Goal: Complete application form

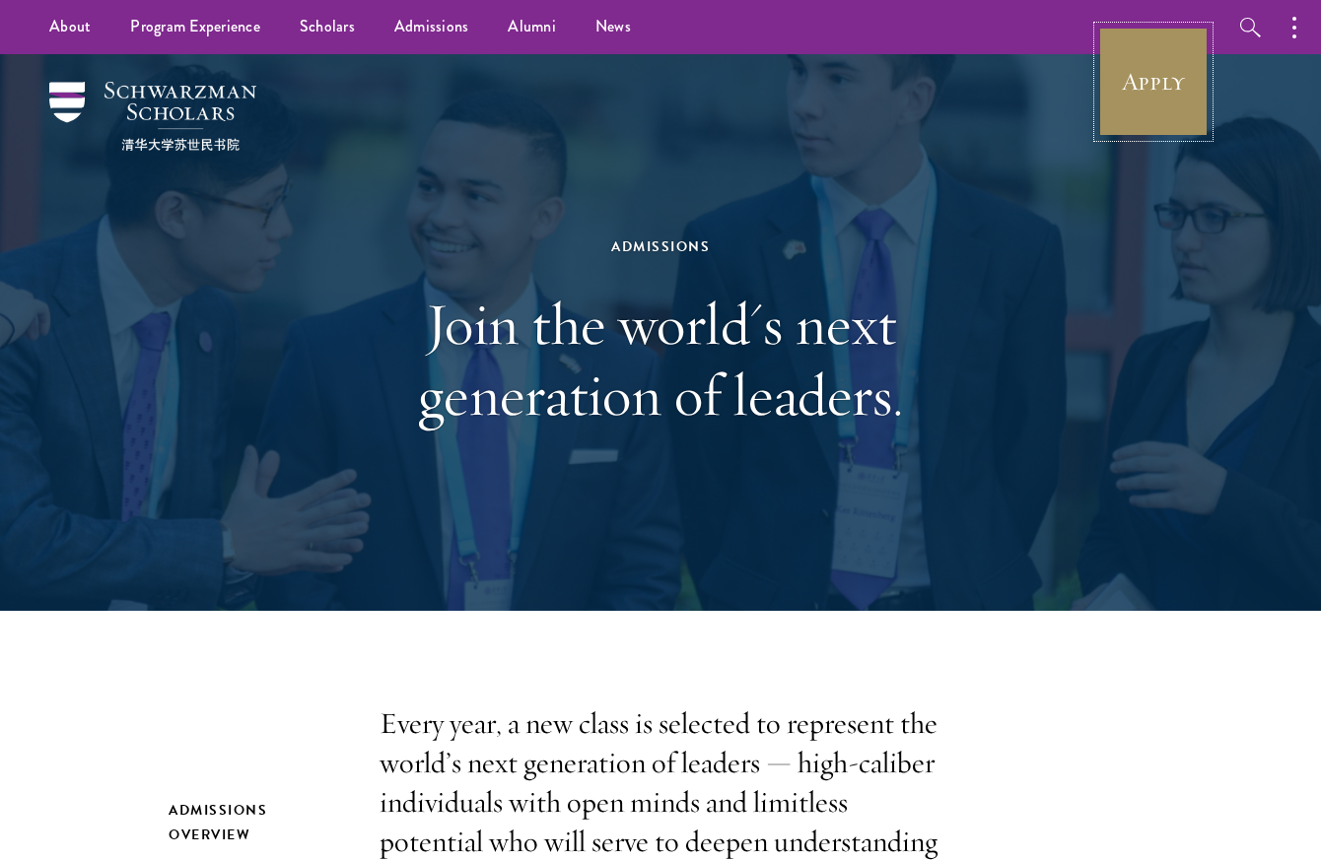
click at [1144, 95] on link "Apply" at bounding box center [1153, 82] width 110 height 110
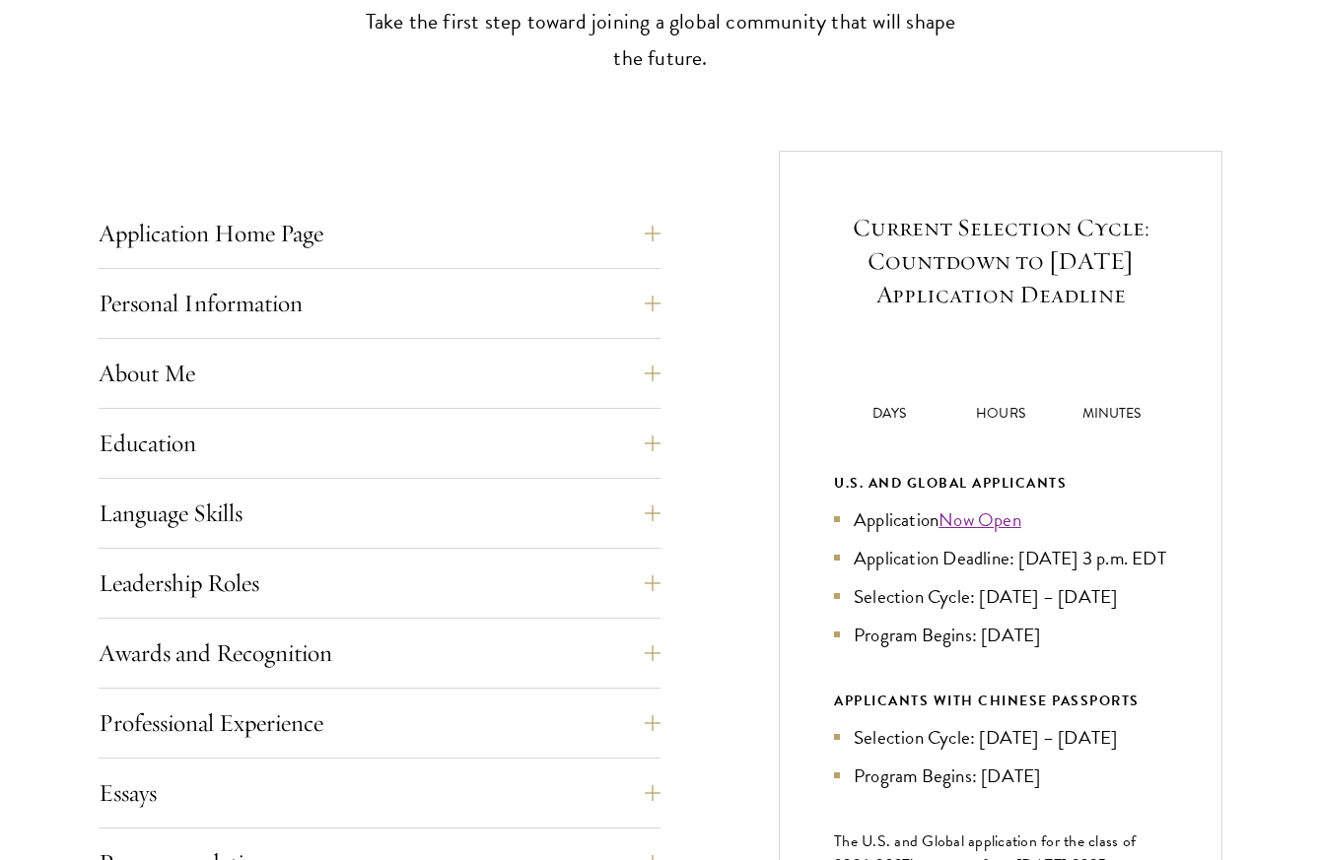
scroll to position [836, 0]
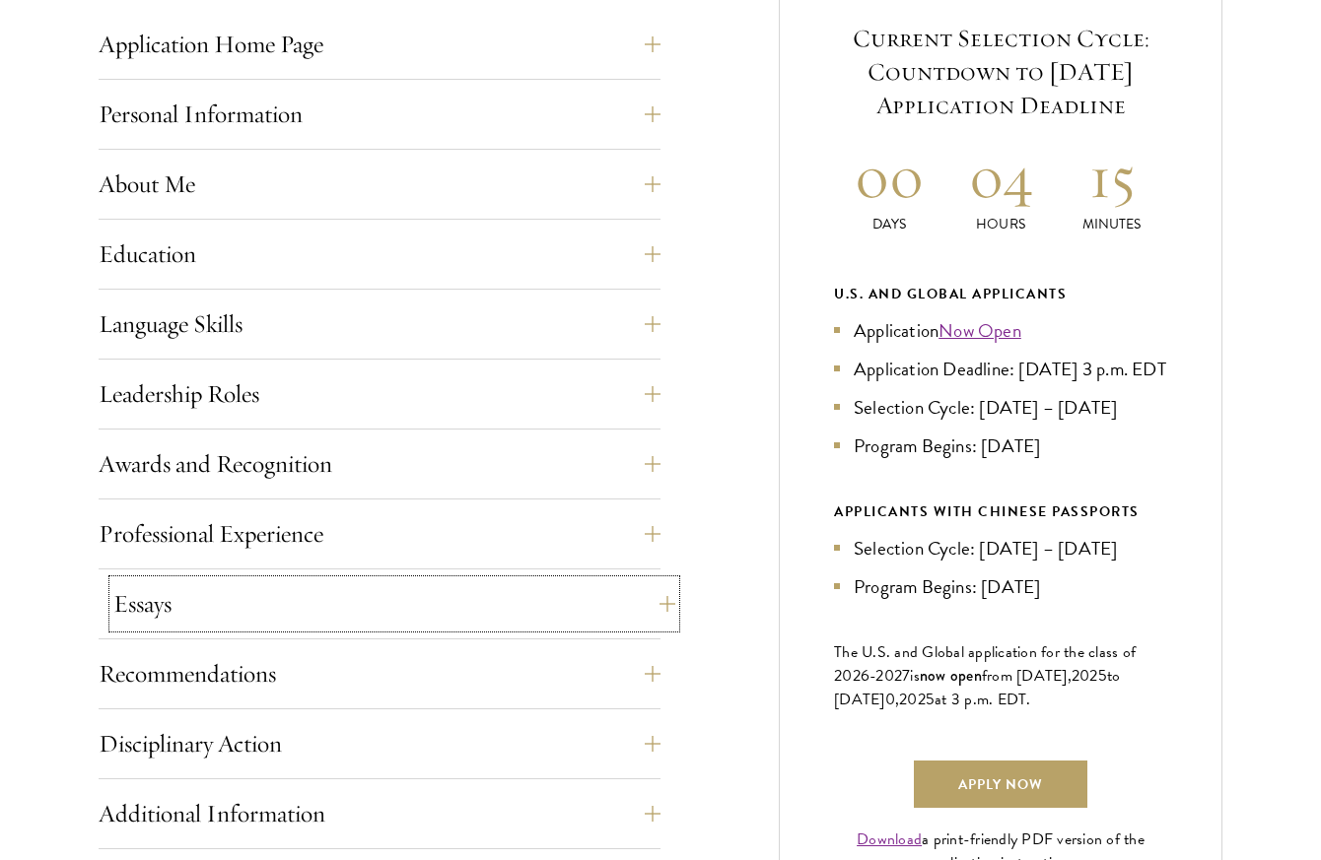
click at [506, 606] on button "Essays" at bounding box center [394, 604] width 562 height 47
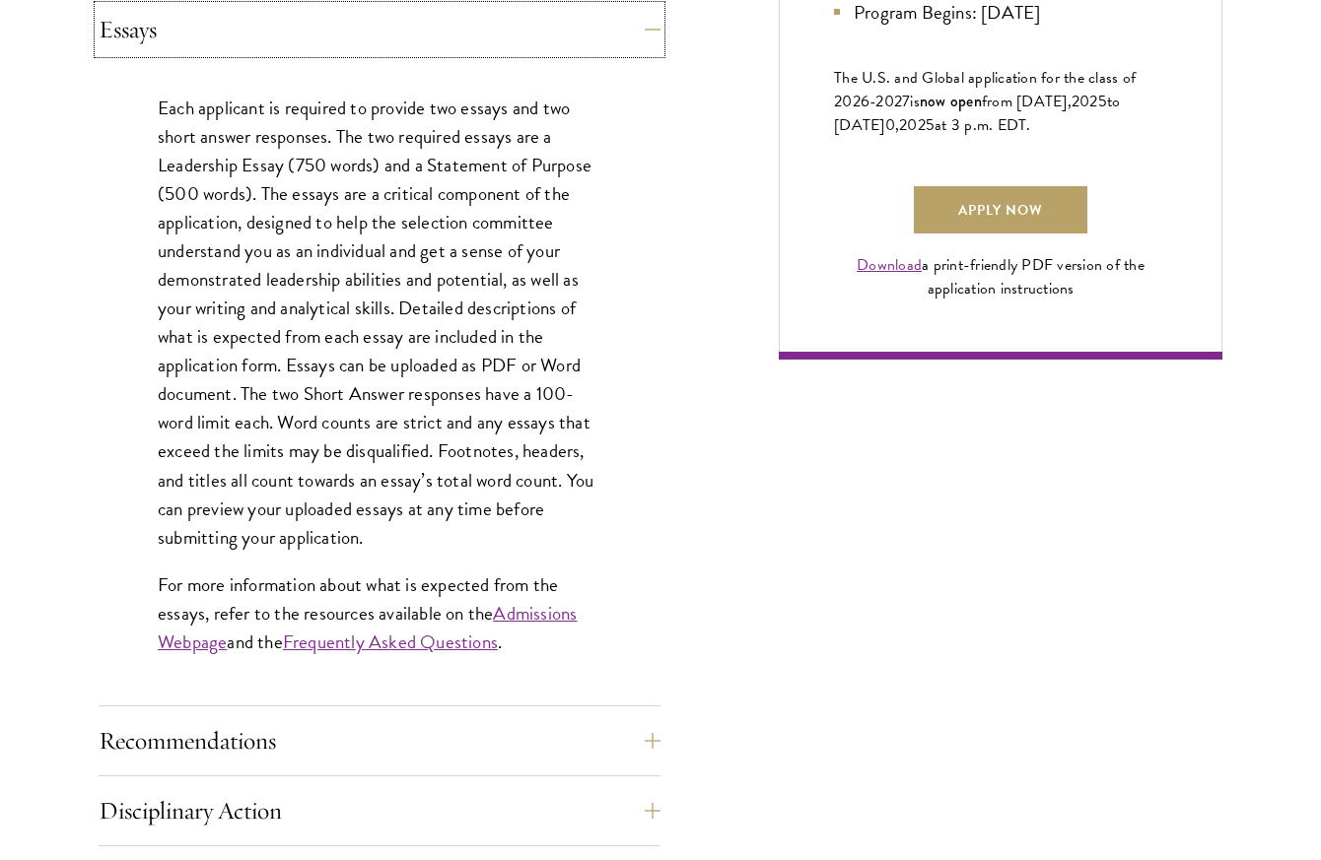
scroll to position [1417, 0]
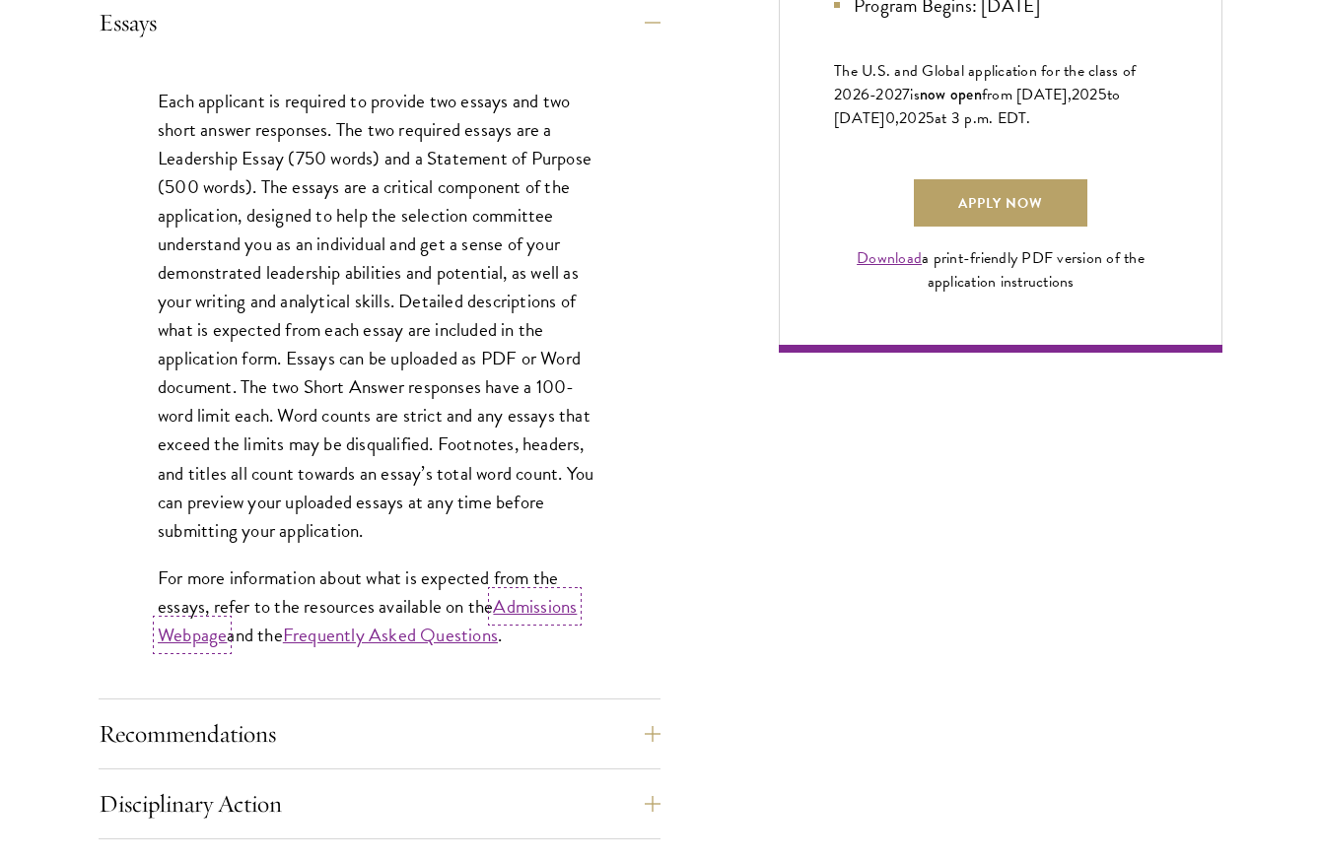
click at [203, 636] on link "Admissions Webpage" at bounding box center [367, 620] width 419 height 57
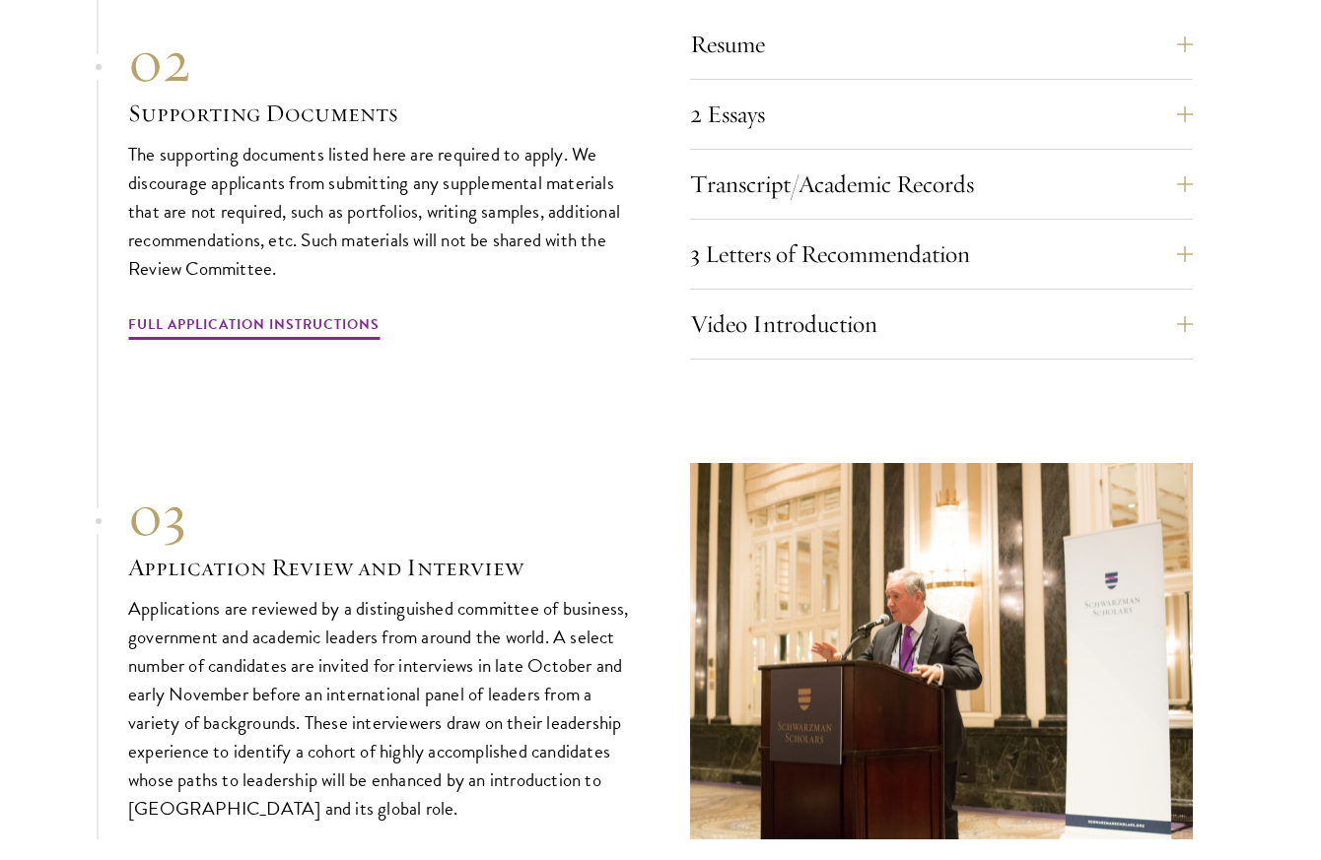
scroll to position [6639, 0]
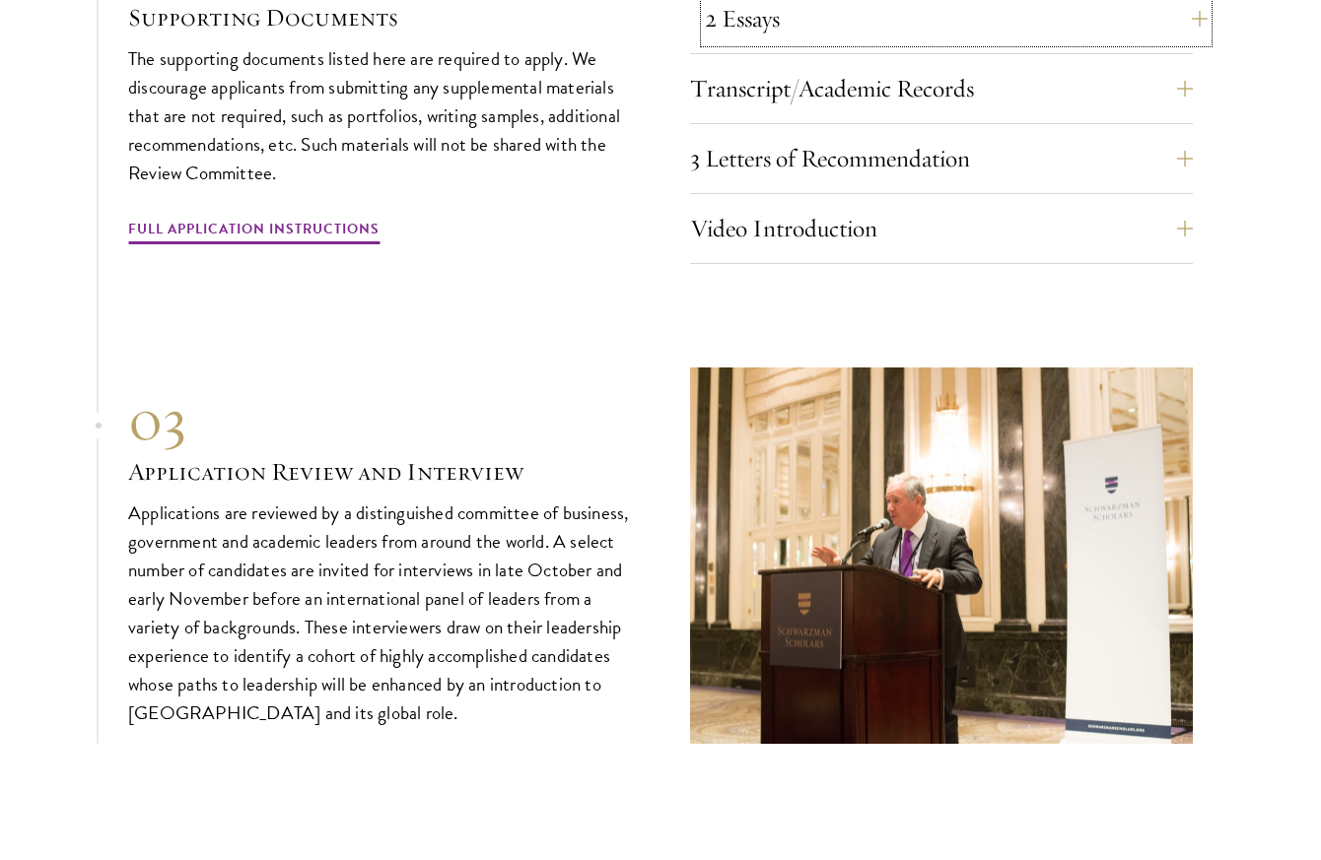
click at [1016, 30] on button "2 Essays" at bounding box center [956, 18] width 503 height 47
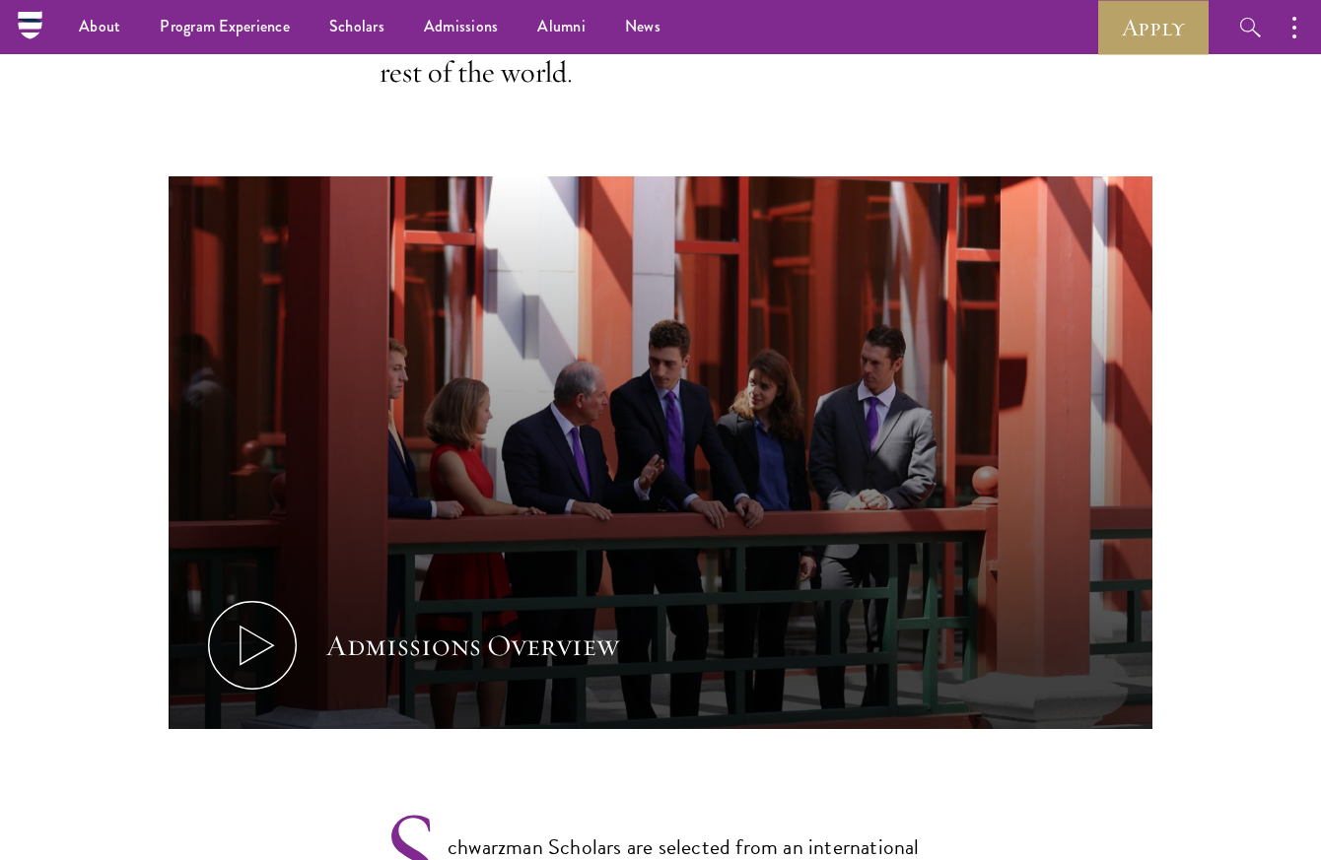
scroll to position [0, 0]
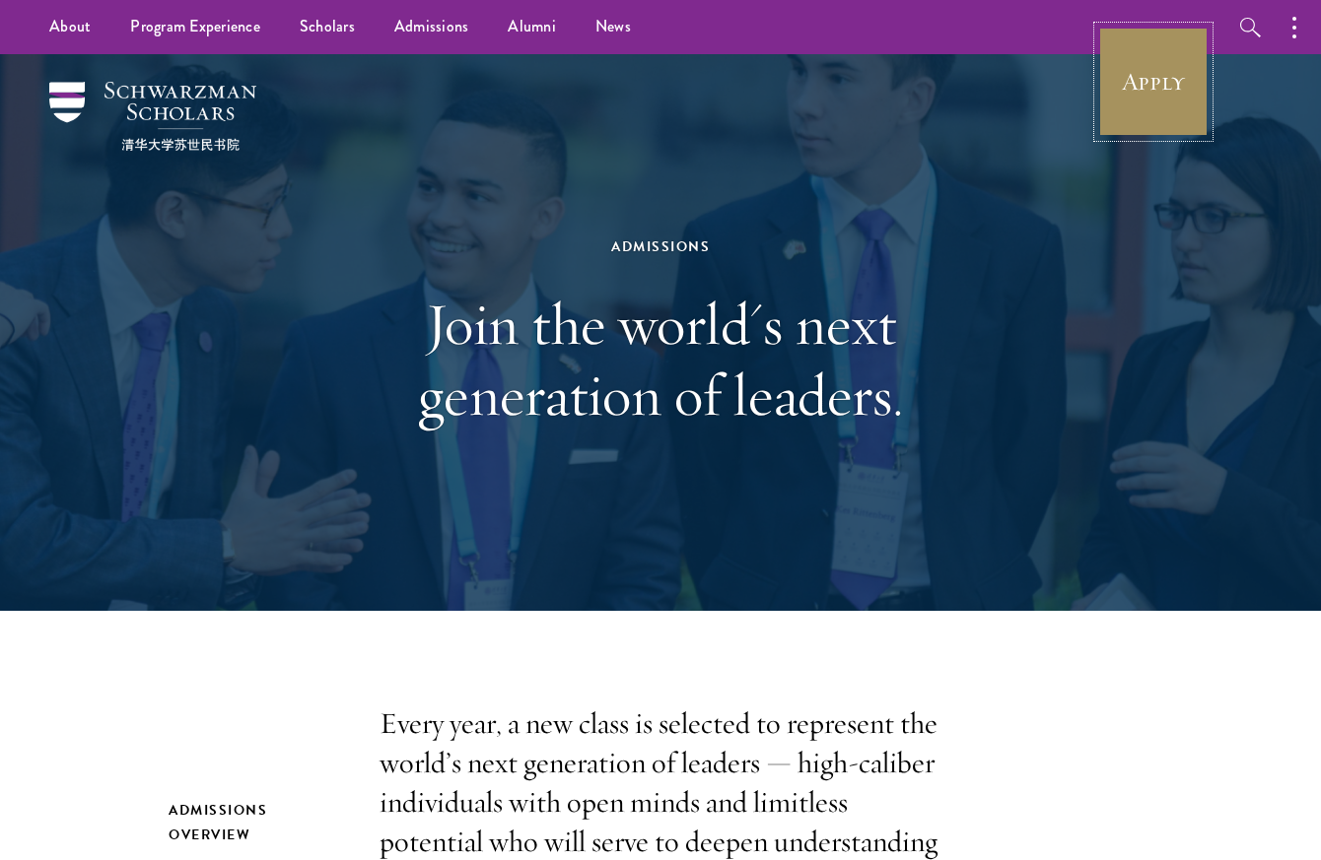
click at [1137, 74] on link "Apply" at bounding box center [1153, 82] width 110 height 110
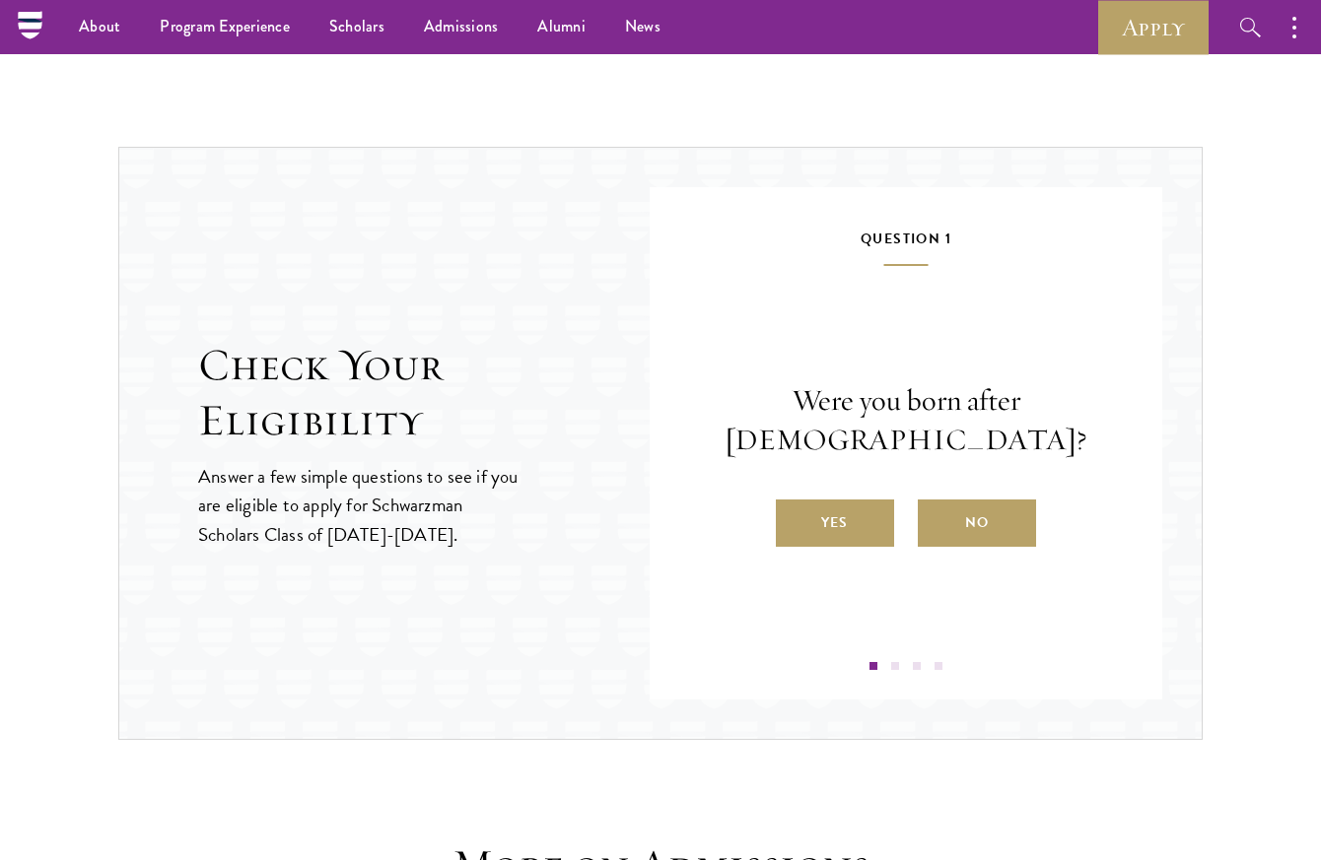
scroll to position [1936, 0]
click at [857, 522] on label "Yes" at bounding box center [835, 524] width 118 height 47
click at [793, 520] on input "Yes" at bounding box center [785, 512] width 18 height 18
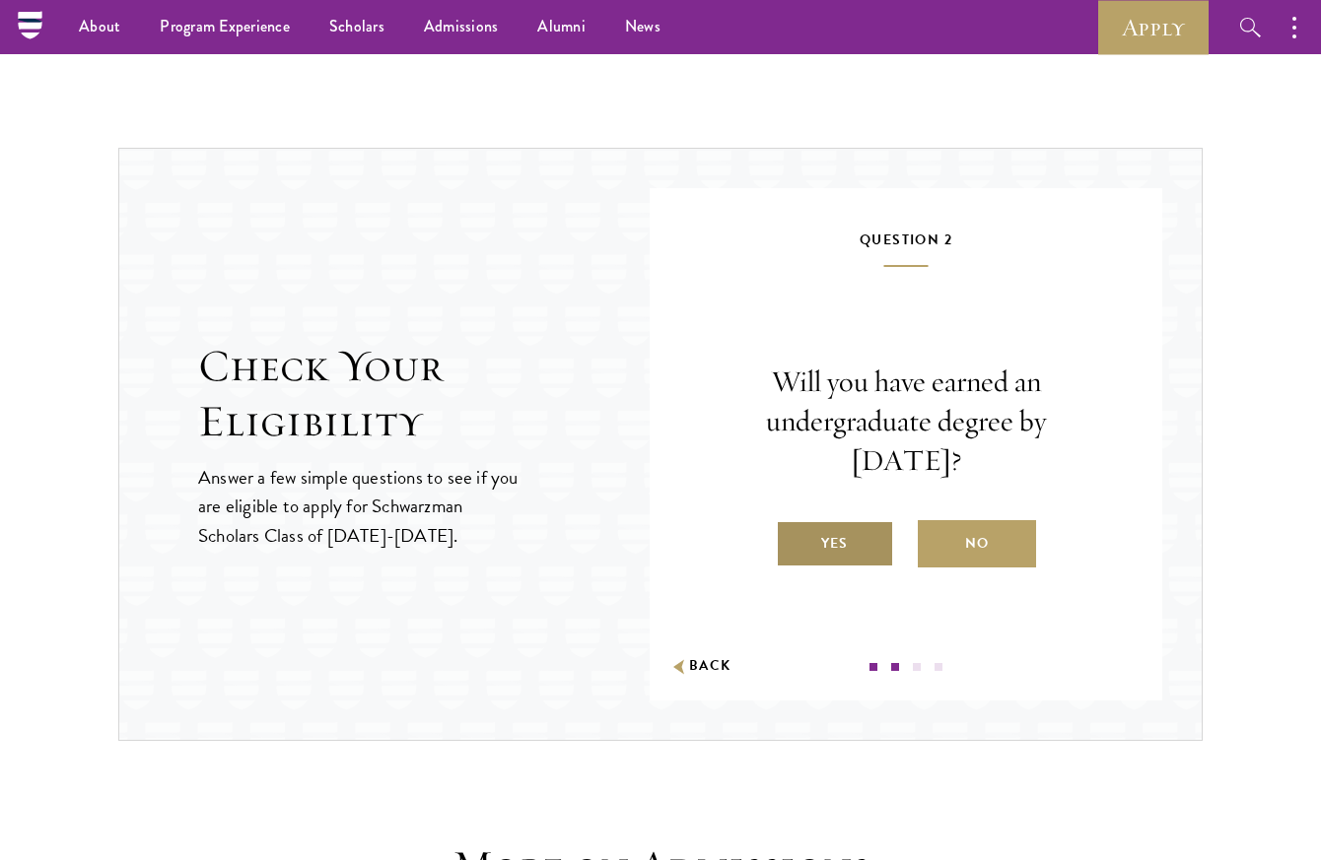
click at [862, 547] on label "Yes" at bounding box center [835, 543] width 118 height 47
click at [793, 540] on input "Yes" at bounding box center [785, 531] width 18 height 18
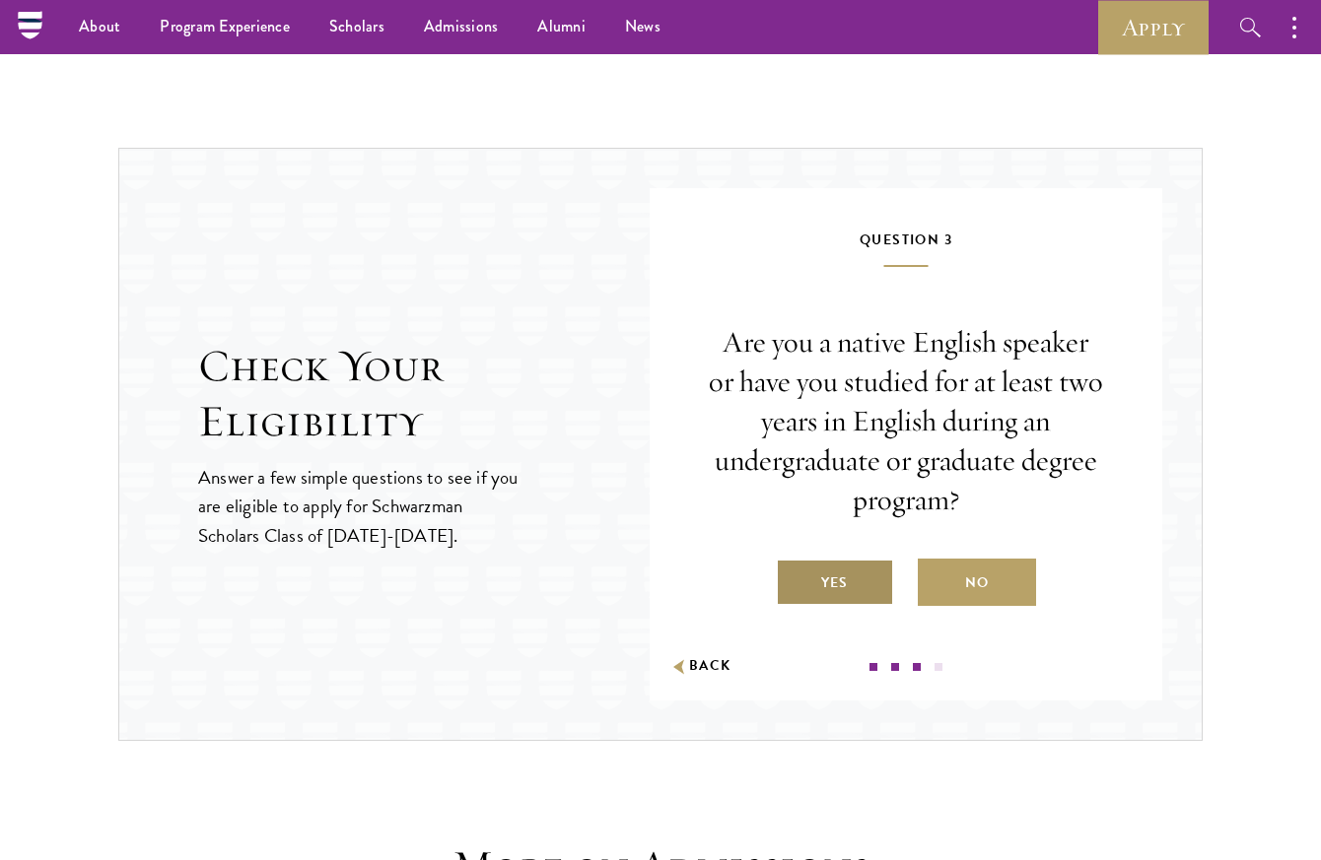
click at [826, 584] on label "Yes" at bounding box center [835, 582] width 118 height 47
click at [793, 580] on input "Yes" at bounding box center [785, 571] width 18 height 18
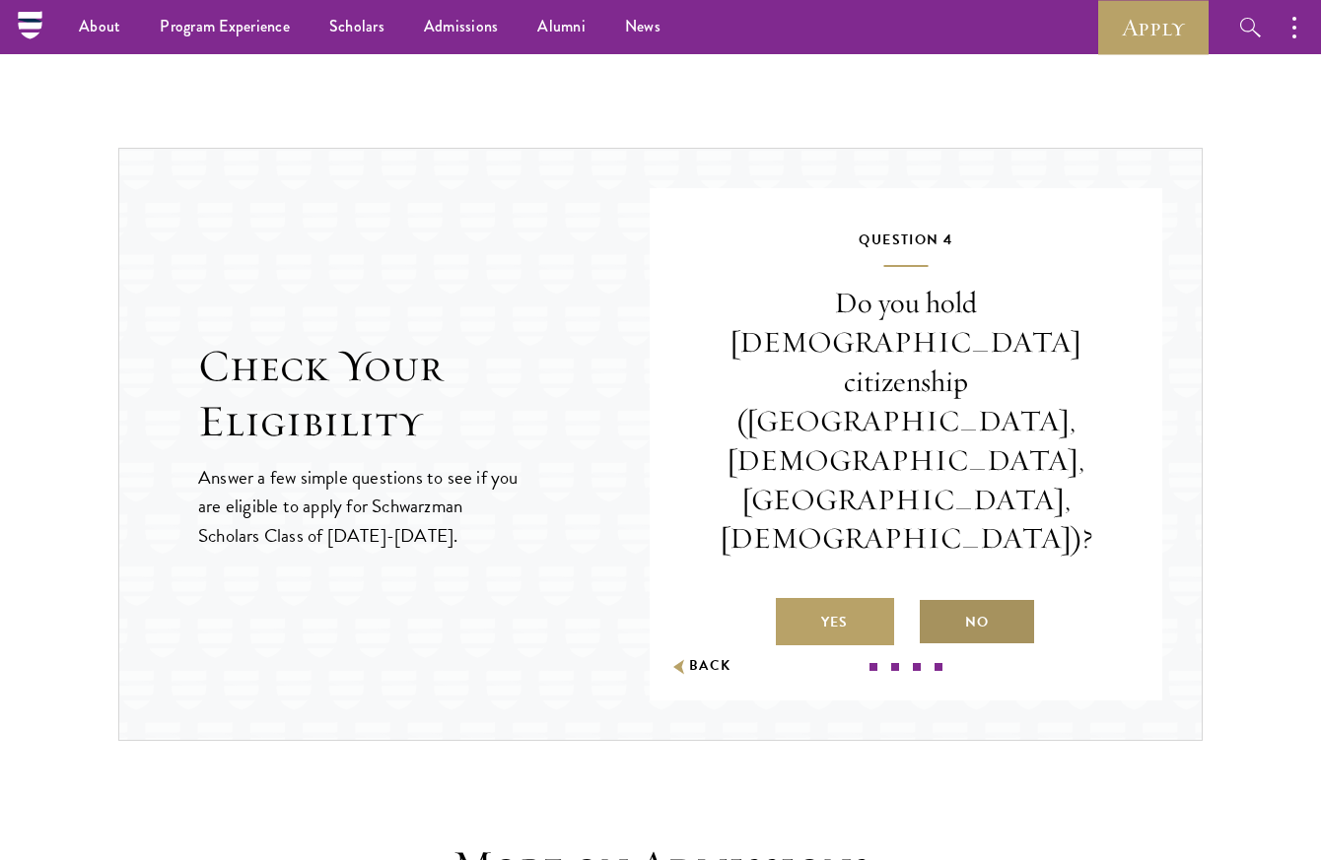
click at [979, 598] on label "No" at bounding box center [977, 621] width 118 height 47
click at [935, 601] on input "No" at bounding box center [927, 610] width 18 height 18
